Goal: Transaction & Acquisition: Obtain resource

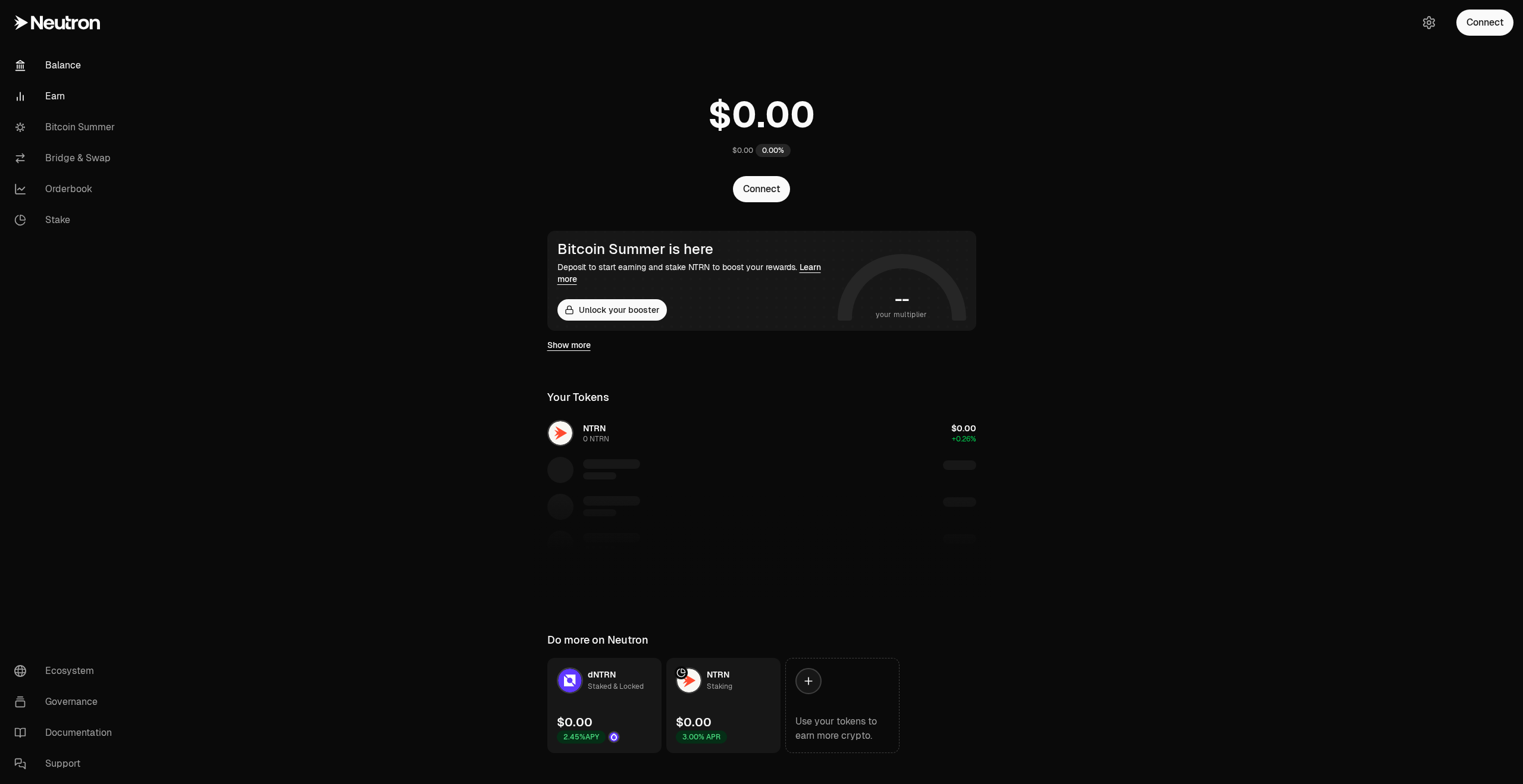
click at [41, 95] on link "Earn" at bounding box center [66, 96] width 123 height 31
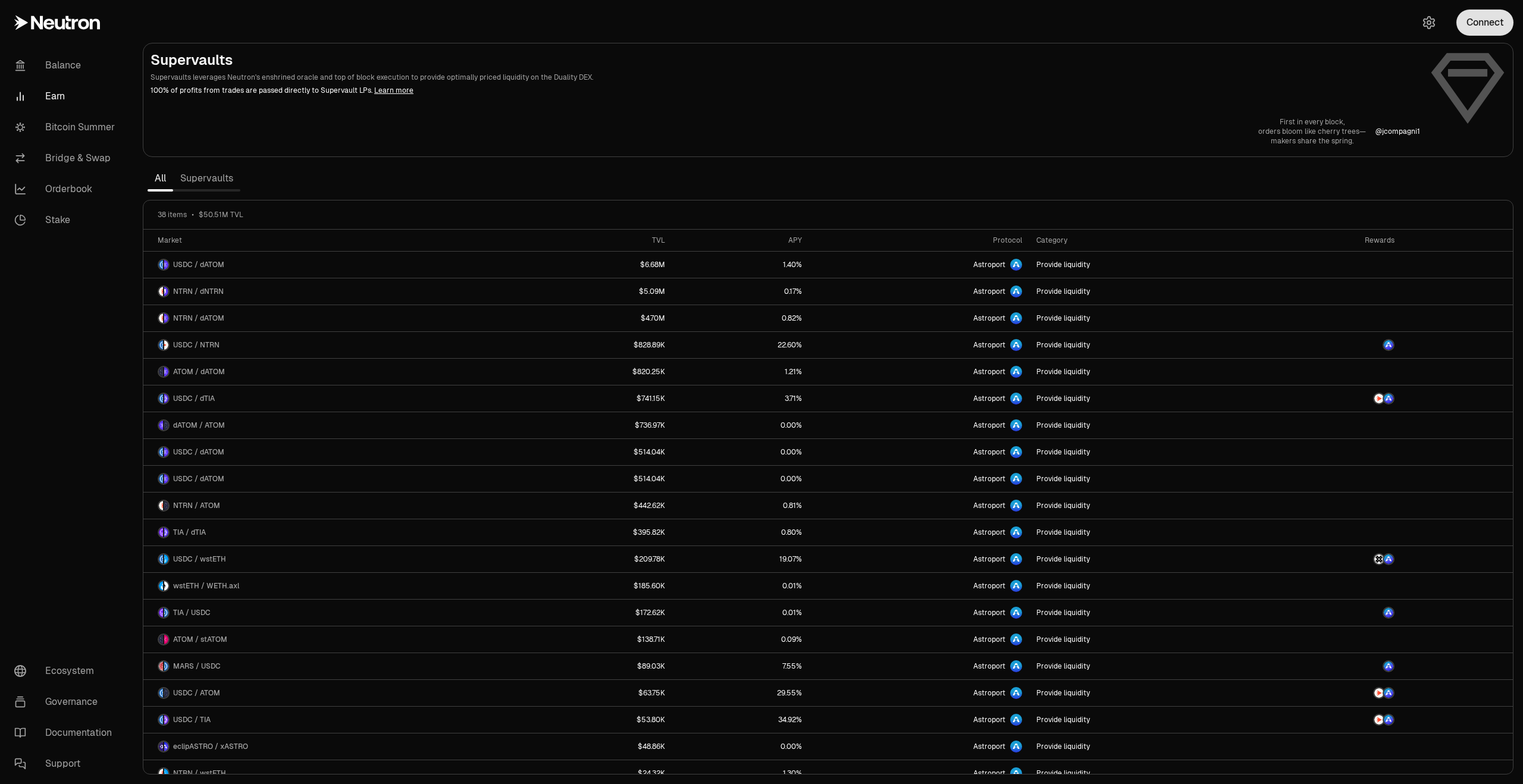
click at [1473, 33] on button "Connect" at bounding box center [1484, 22] width 57 height 26
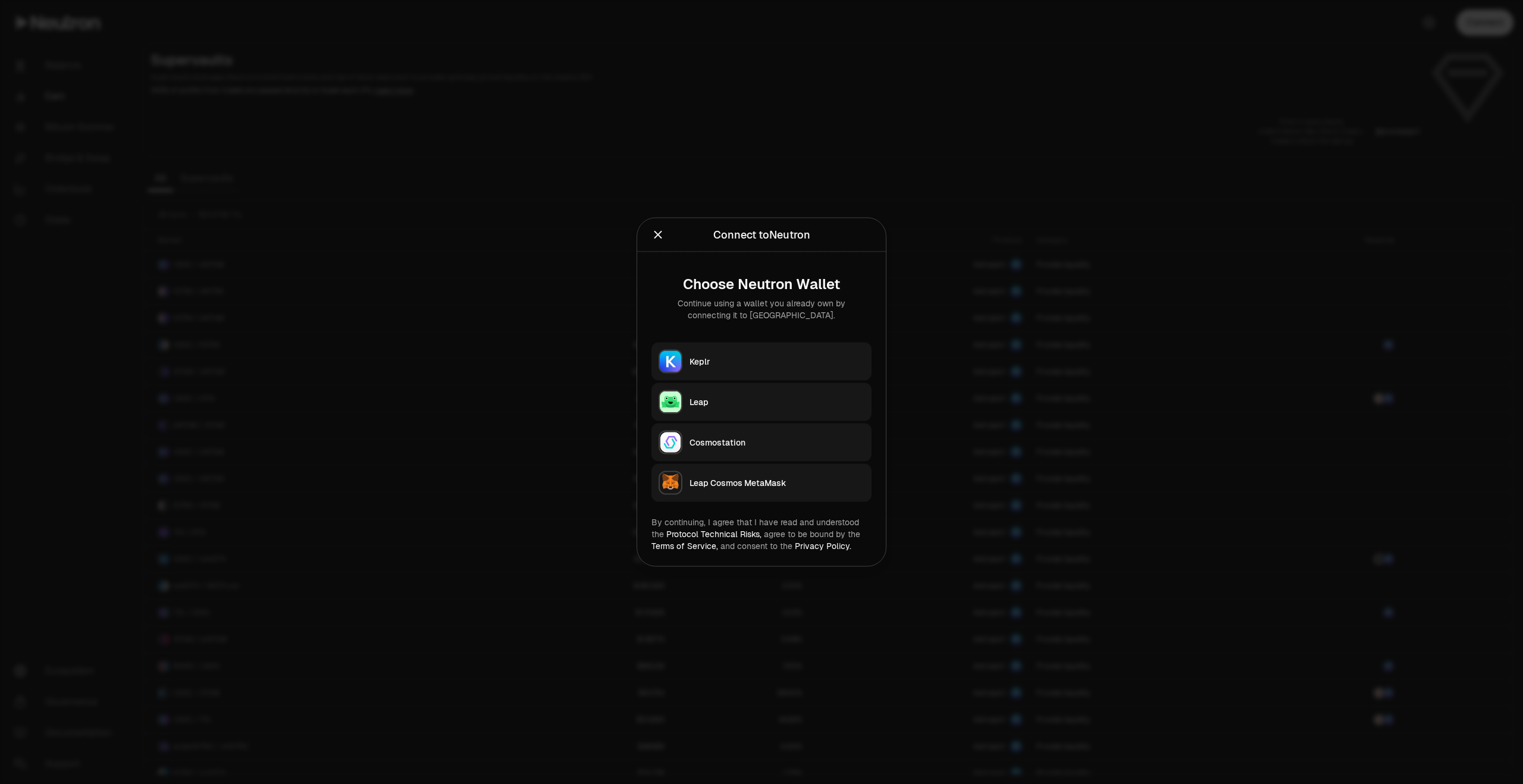
click at [745, 367] on div "Keplr" at bounding box center [777, 361] width 175 height 12
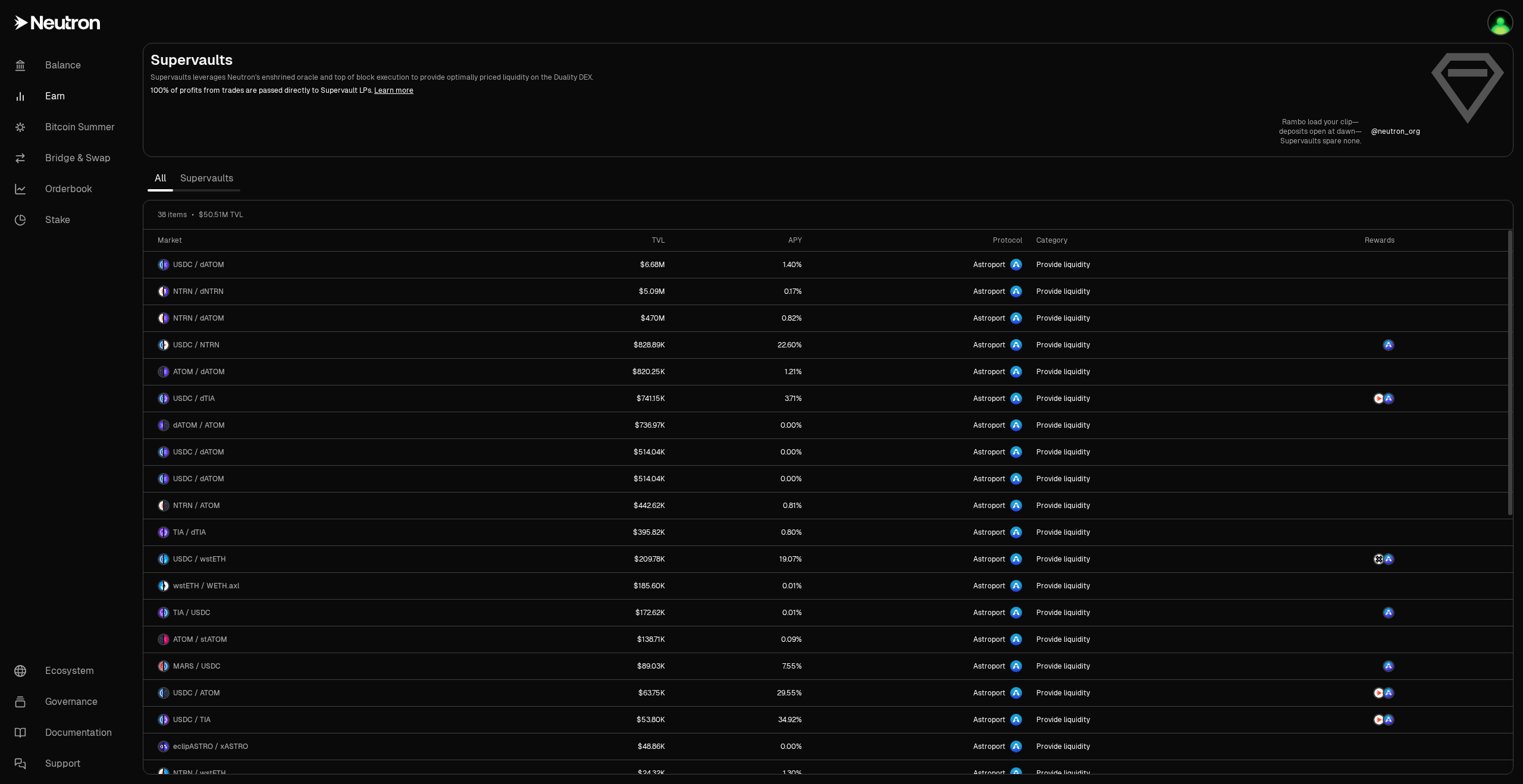
click at [1374, 242] on div "Rewards" at bounding box center [1328, 240] width 132 height 10
click at [59, 132] on link "Bitcoin Summer" at bounding box center [66, 127] width 123 height 31
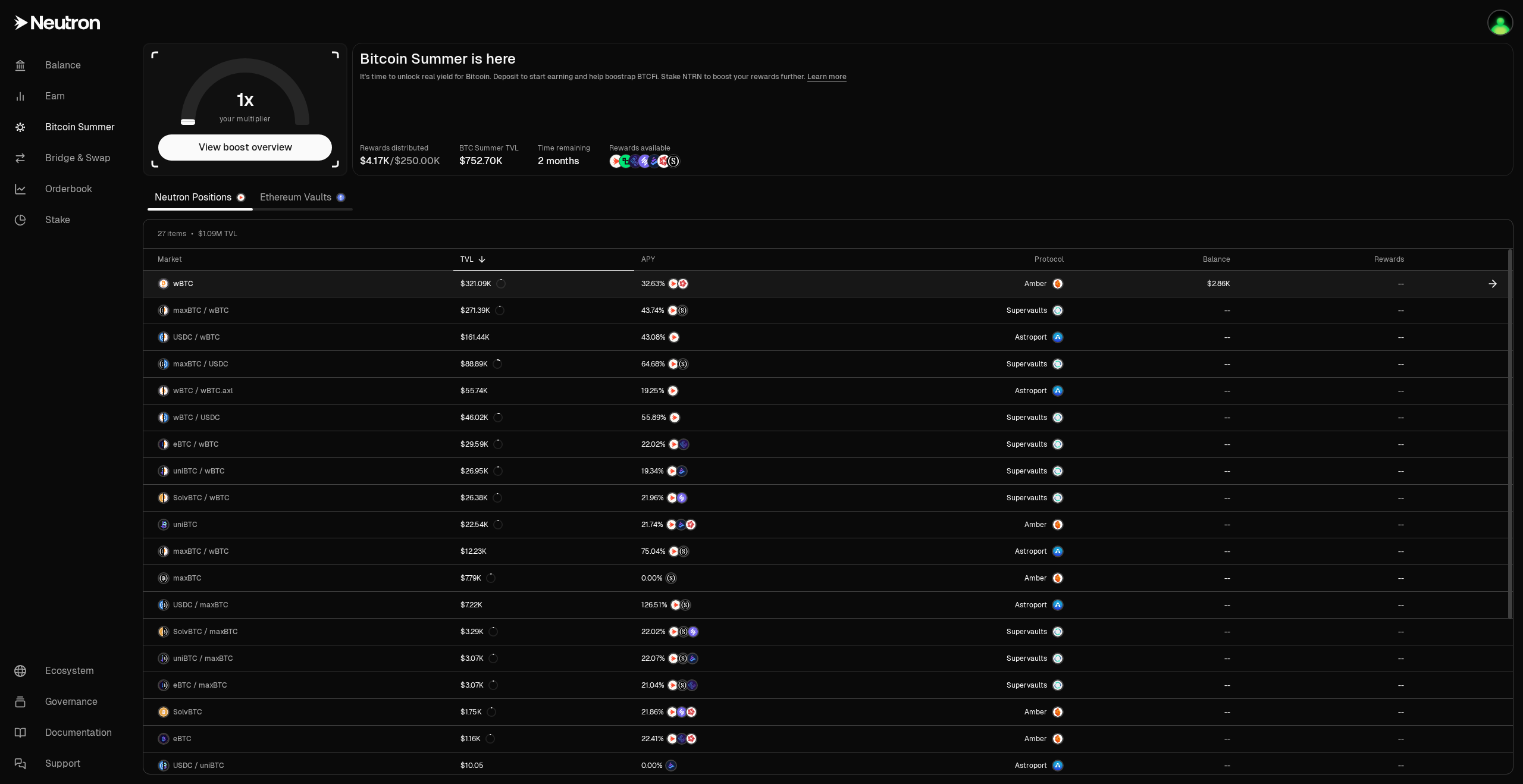
click at [899, 283] on link "Amber" at bounding box center [961, 283] width 217 height 26
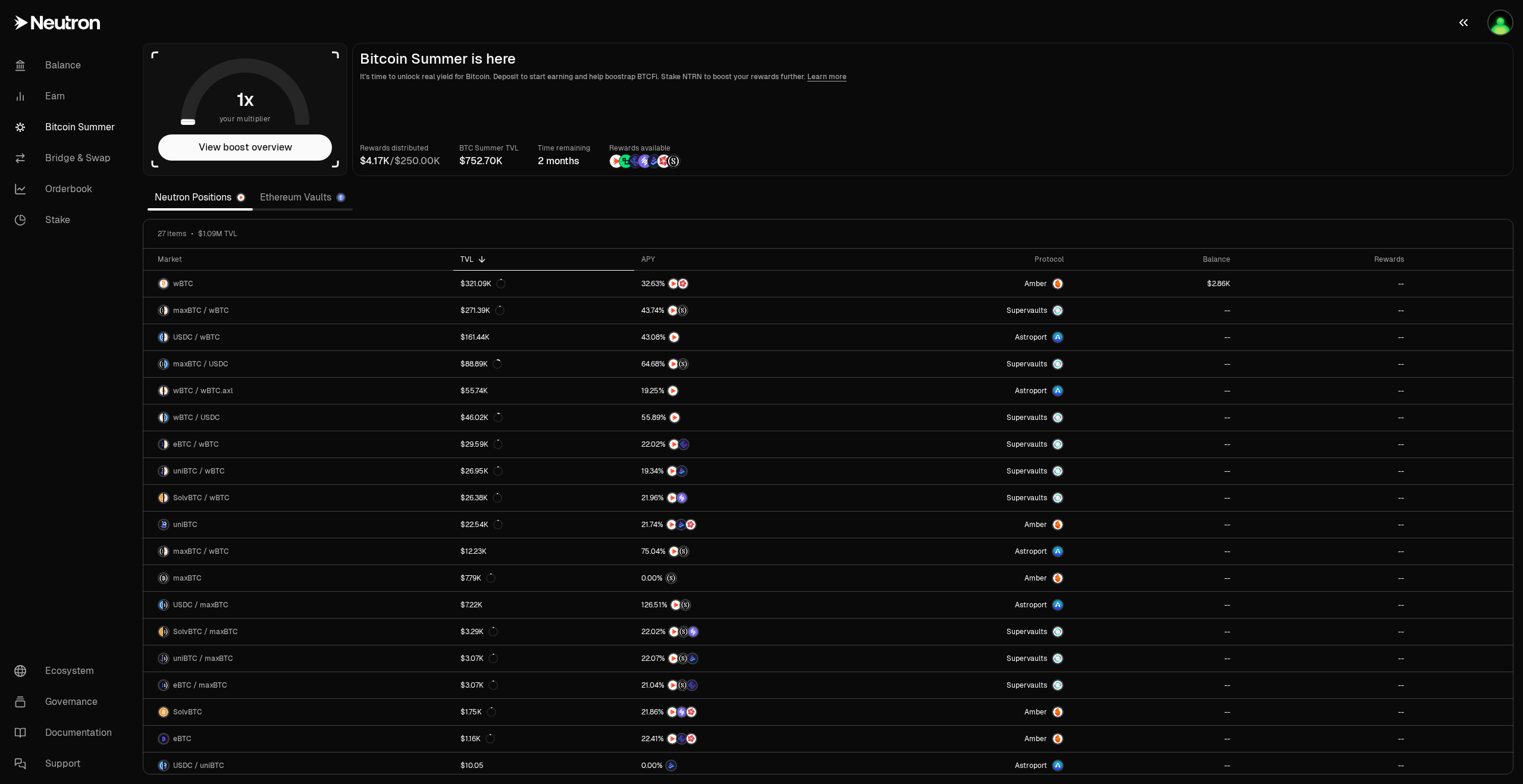
click at [1464, 28] on icon "button" at bounding box center [1463, 22] width 14 height 14
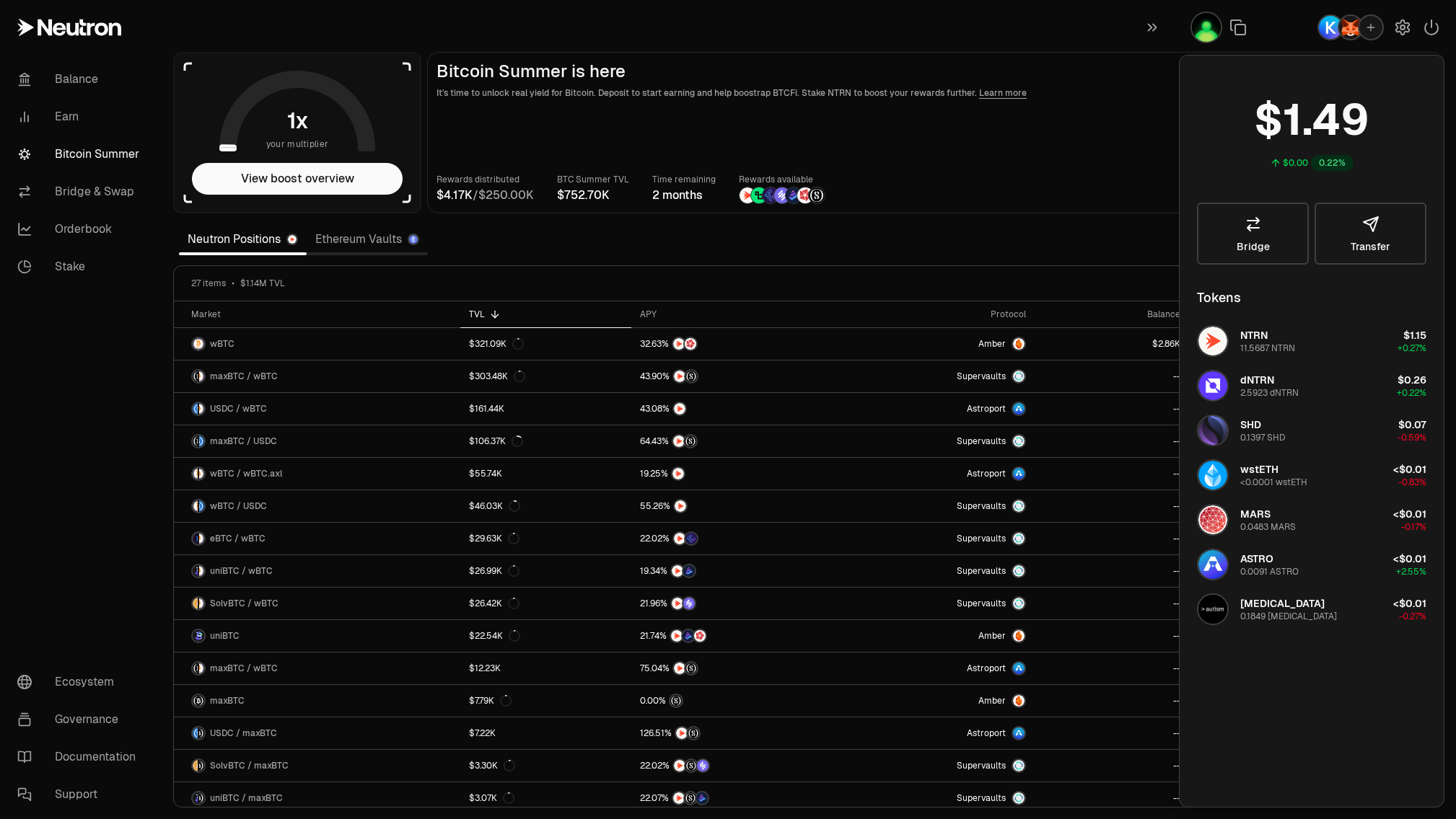
click at [967, 187] on div "Rewards distributed / BTC Summer TVL Time remaining 2 months Rewards available" at bounding box center [936, 188] width 998 height 32
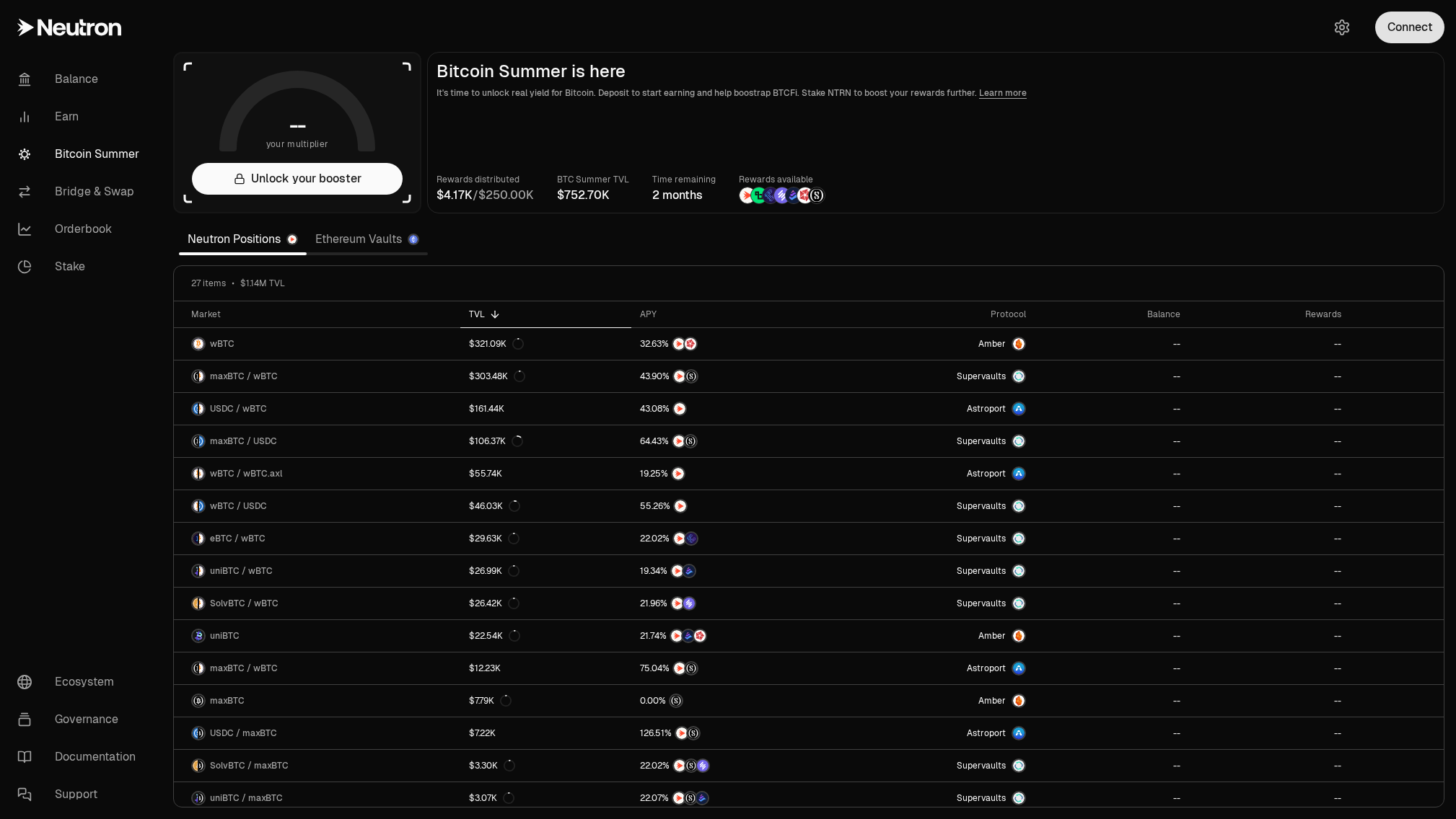
click at [1426, 24] on button "Connect" at bounding box center [1409, 27] width 69 height 32
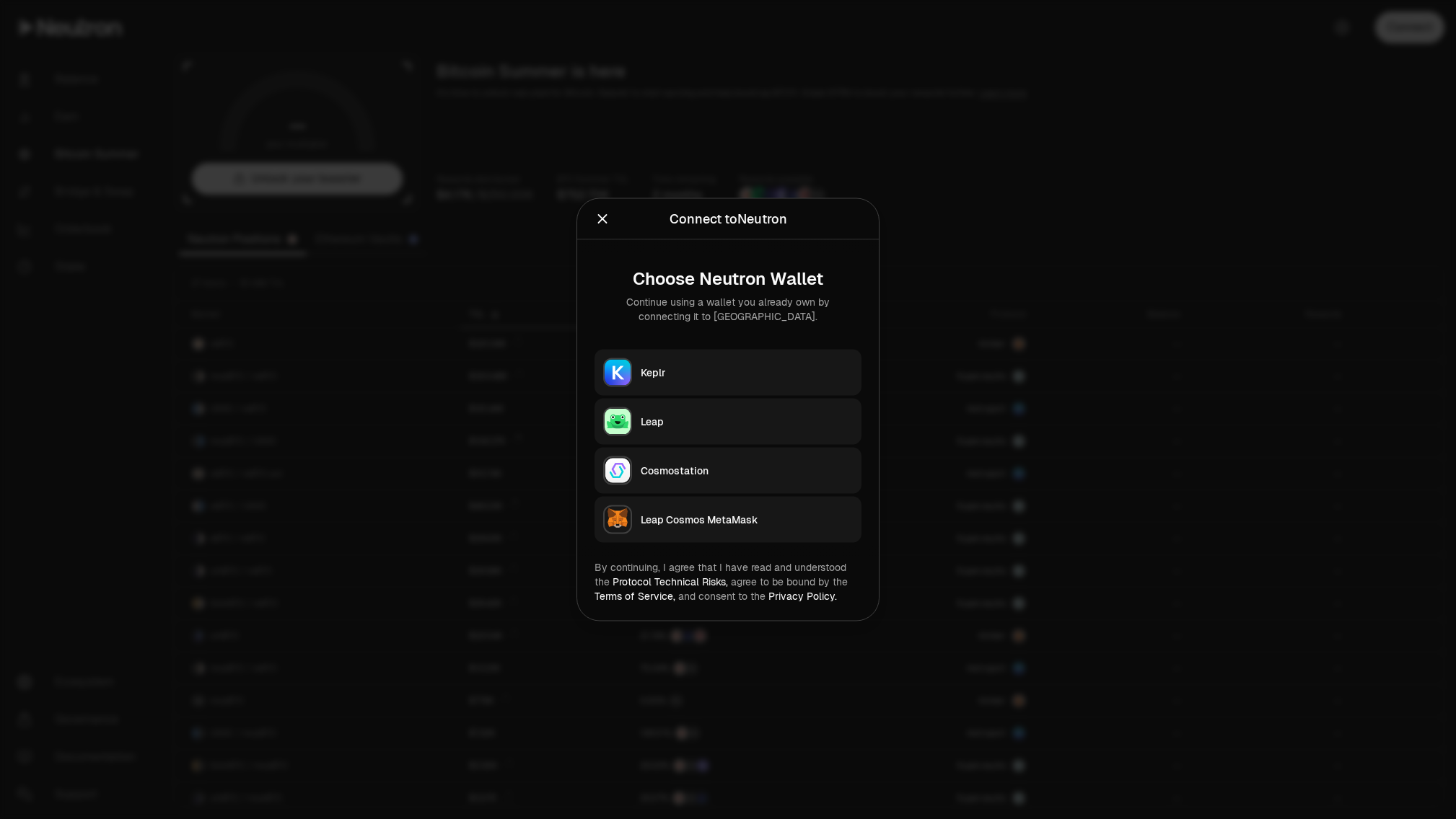
click at [742, 356] on button "Keplr" at bounding box center [728, 373] width 267 height 47
